Goal: Information Seeking & Learning: Understand process/instructions

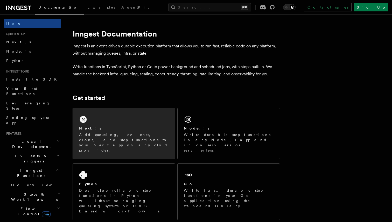
click at [100, 136] on p "Add queueing, events, crons, and step functions to your Next app on any cloud p…" at bounding box center [124, 142] width 90 height 21
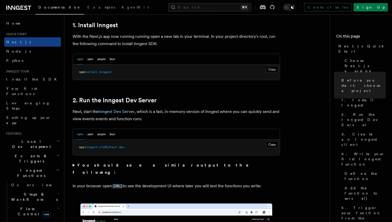
scroll to position [288, 0]
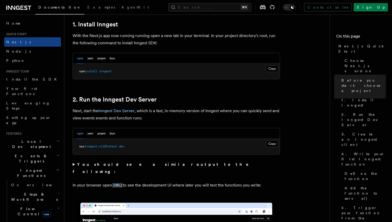
click at [78, 146] on pre "npx inngest-cli@latest dev" at bounding box center [176, 147] width 207 height 16
drag, startPoint x: 79, startPoint y: 146, endPoint x: 135, endPoint y: 146, distance: 56.5
click at [135, 146] on pre "npx inngest-cli@latest dev" at bounding box center [176, 147] width 207 height 16
copy span "npx inngest-cli@latest dev"
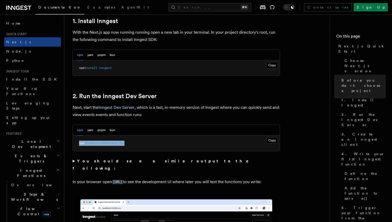
scroll to position [292, 0]
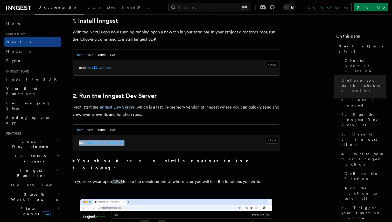
click at [233, 140] on pre "npx inngest-cli@latest dev" at bounding box center [176, 143] width 207 height 16
click at [270, 65] on button "Copy Copied" at bounding box center [272, 65] width 12 height 7
click at [269, 140] on button "Copy Copied" at bounding box center [272, 140] width 12 height 7
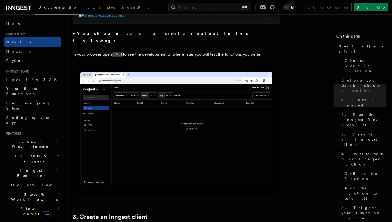
scroll to position [420, 0]
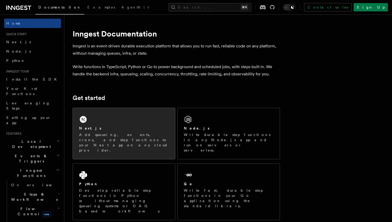
click at [121, 138] on p "Add queueing, events, crons, and step functions to your Next app on any cloud p…" at bounding box center [124, 142] width 90 height 21
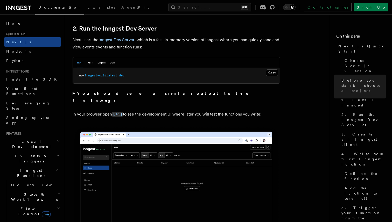
scroll to position [366, 0]
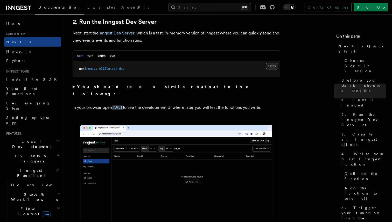
click at [272, 68] on button "Copy Copied" at bounding box center [272, 66] width 12 height 7
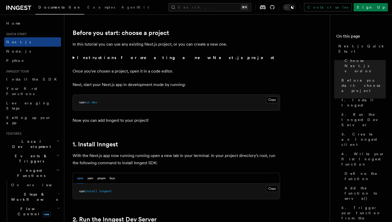
scroll to position [160, 0]
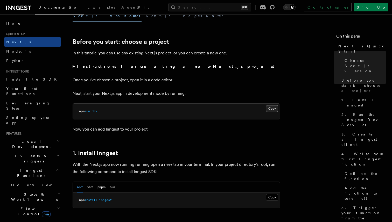
click at [271, 108] on button "Copy Copied" at bounding box center [272, 108] width 12 height 7
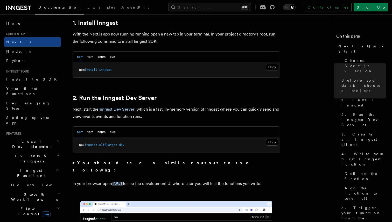
scroll to position [292, 0]
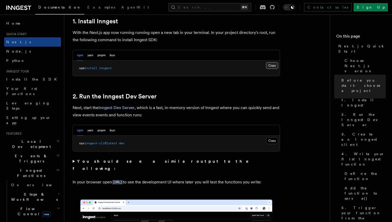
click at [267, 67] on button "Copy Copied" at bounding box center [272, 65] width 12 height 7
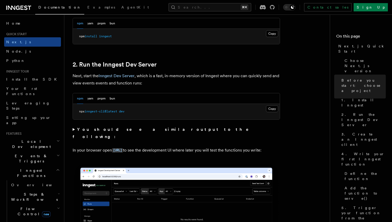
scroll to position [323, 0]
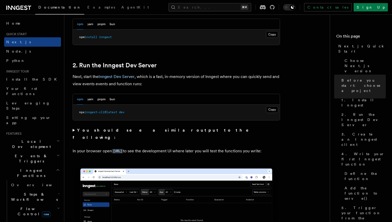
click at [271, 113] on pre "npx inngest-cli@latest dev" at bounding box center [176, 113] width 207 height 16
click at [271, 112] on button "Copy Copied" at bounding box center [272, 109] width 12 height 7
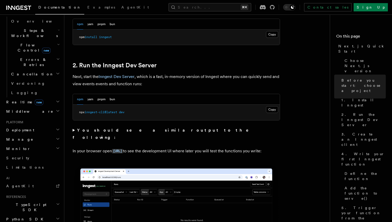
scroll to position [164, 0]
click at [15, 183] on span "AgentKit" at bounding box center [19, 185] width 27 height 4
